Goal: Task Accomplishment & Management: Use online tool/utility

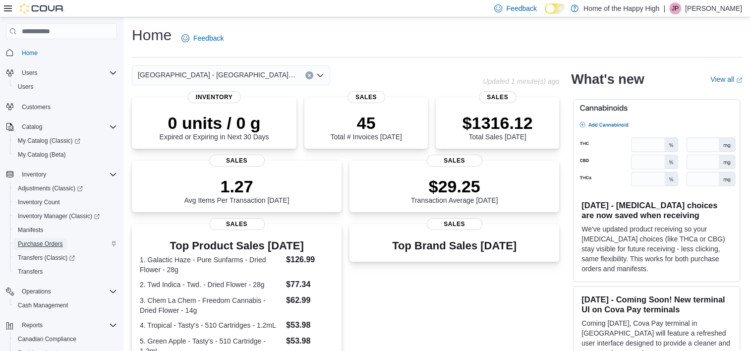
click at [55, 241] on span "Purchase Orders" at bounding box center [40, 244] width 45 height 8
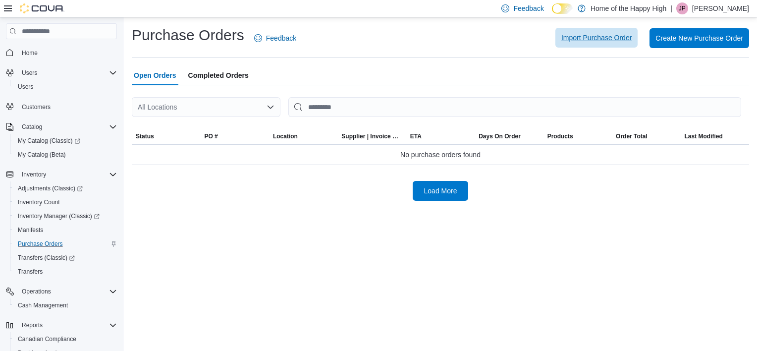
click at [612, 40] on span "Import Purchase Order" at bounding box center [596, 38] width 70 height 10
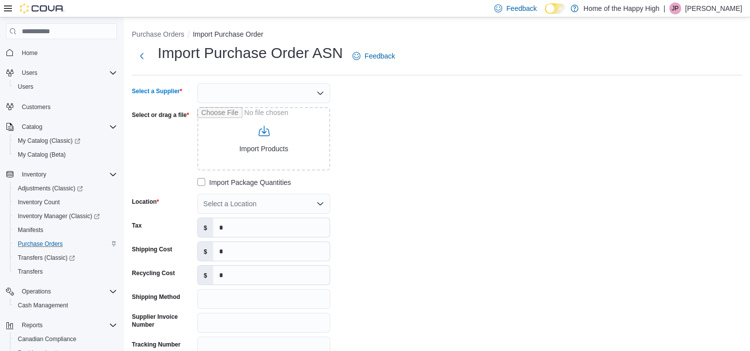
click at [289, 86] on div at bounding box center [263, 93] width 133 height 20
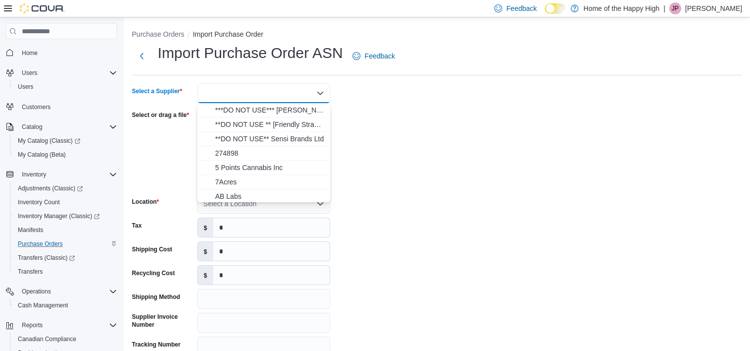
click at [305, 93] on div at bounding box center [263, 93] width 133 height 20
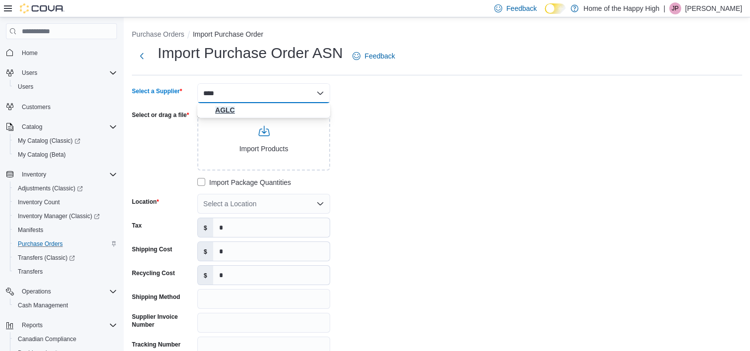
type input "****"
click at [301, 110] on span "AGLC" at bounding box center [269, 110] width 109 height 10
click at [412, 157] on div "Select a Supplier AGLC Combo box. Selected. AGLC. Press Backspace to delete AGL…" at bounding box center [280, 231] width 297 height 297
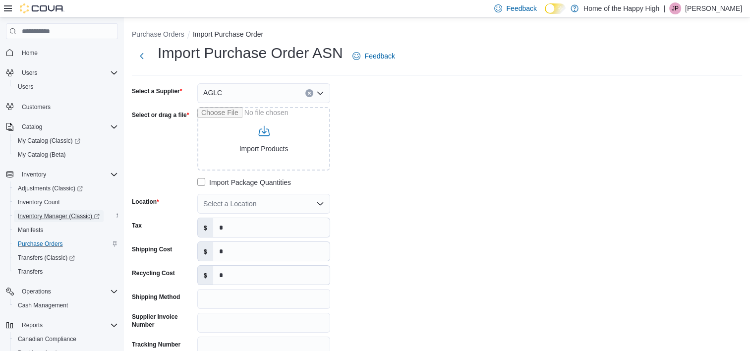
click at [69, 217] on span "Inventory Manager (Classic)" at bounding box center [59, 216] width 82 height 8
